Goal: Task Accomplishment & Management: Manage account settings

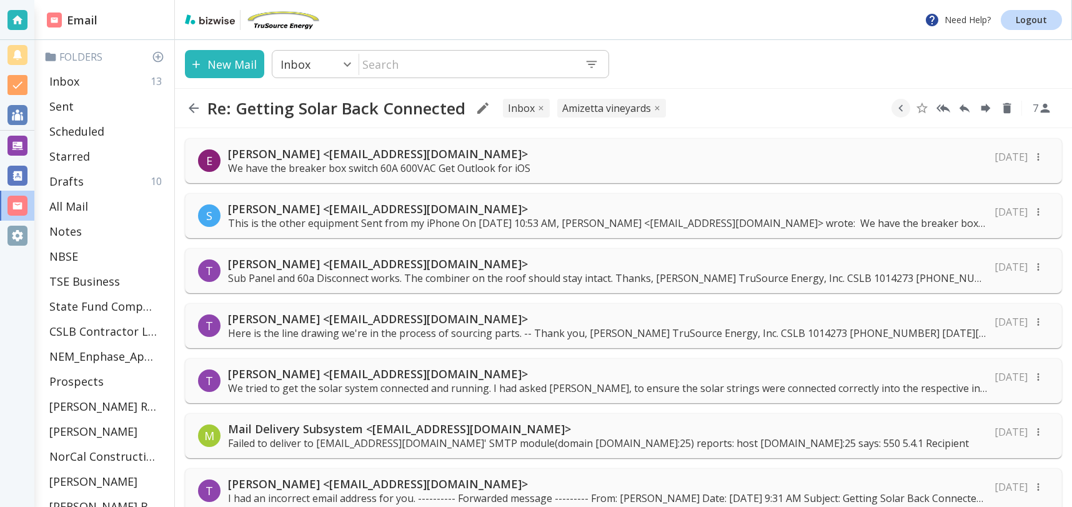
scroll to position [3421, 0]
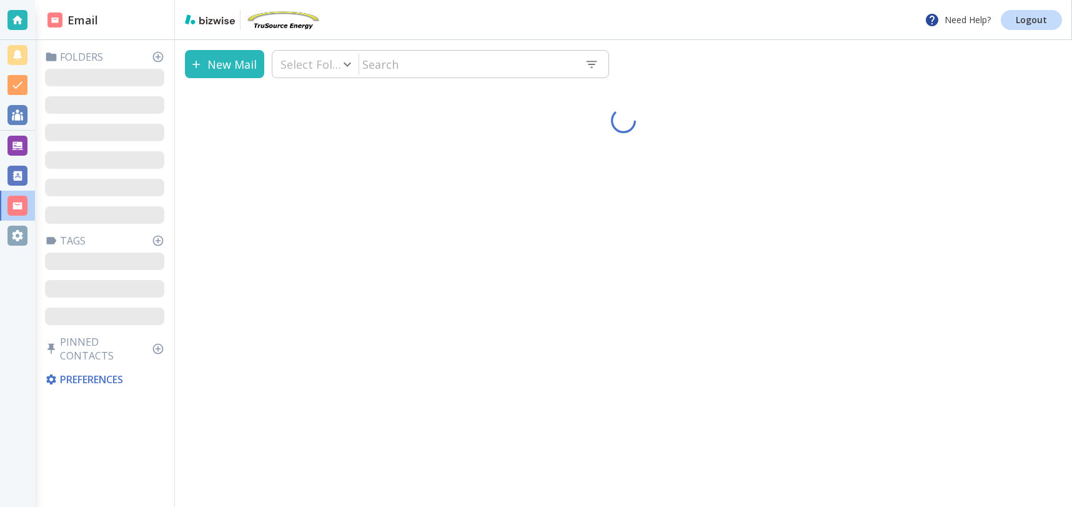
type input "0"
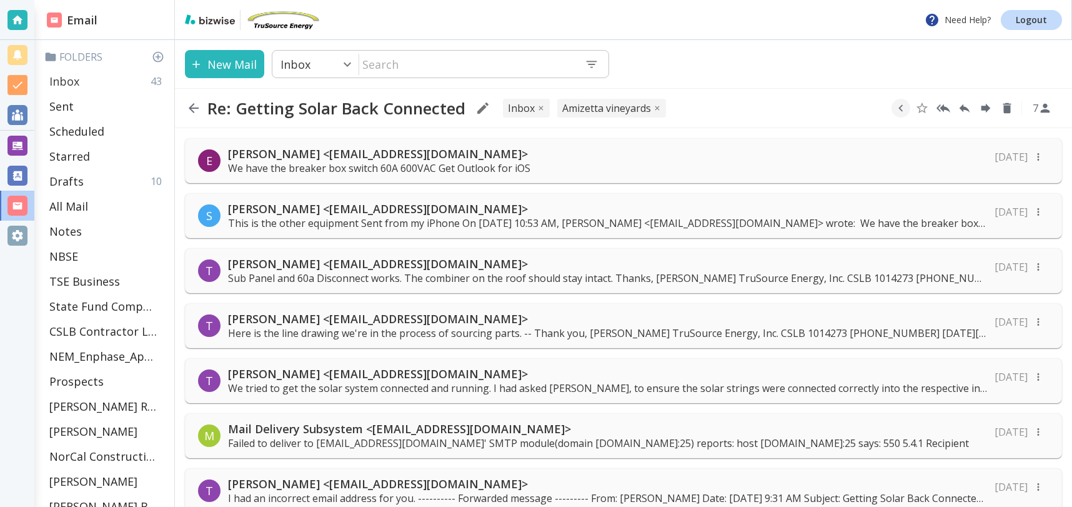
click at [80, 77] on div "Inbox 43" at bounding box center [106, 81] width 125 height 25
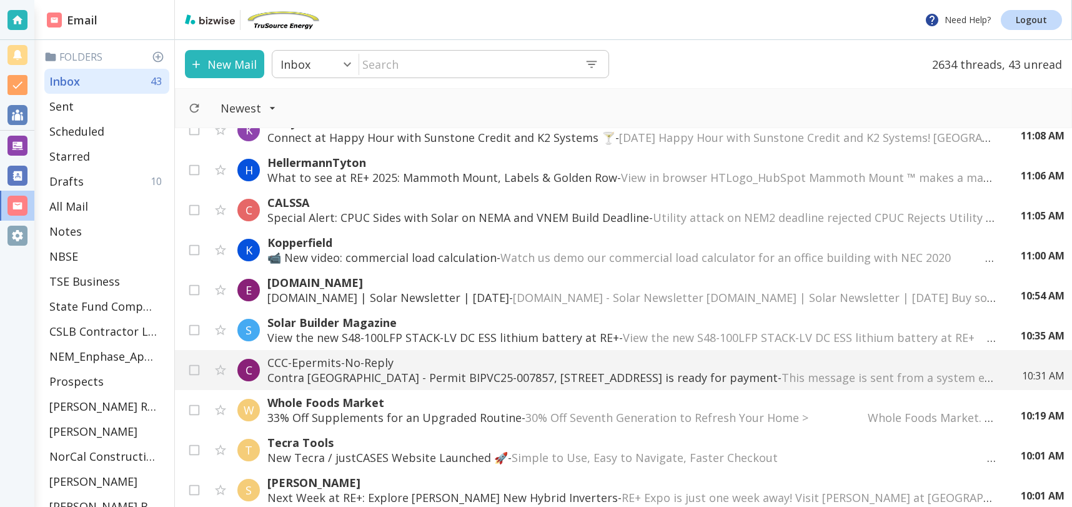
scroll to position [395, 0]
